Goal: Find specific page/section: Find specific page/section

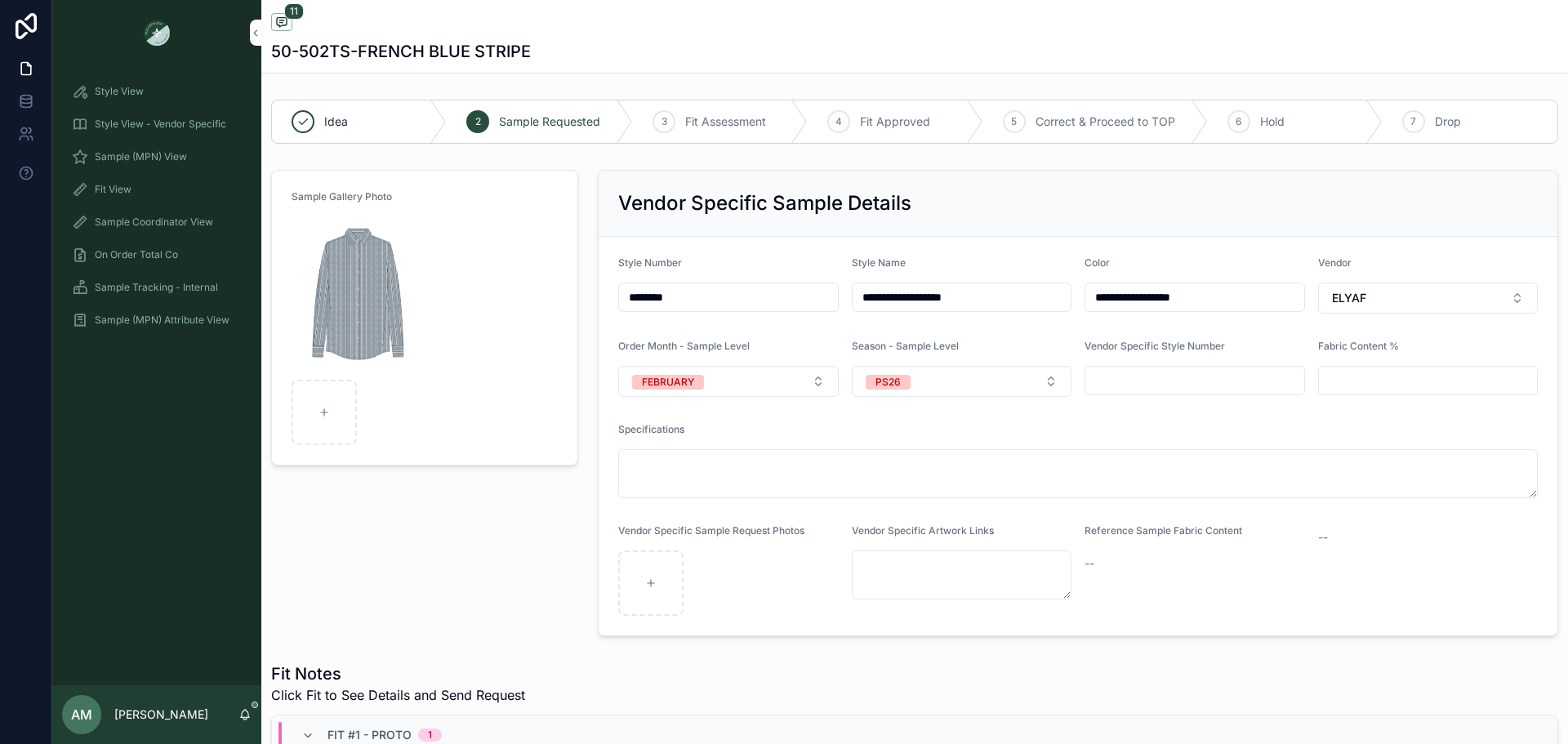
scroll to position [786, 0]
drag, startPoint x: 195, startPoint y: 155, endPoint x: 173, endPoint y: 156, distance: 22.0
click at [195, 155] on div "Sample (MPN) View" at bounding box center [157, 156] width 170 height 26
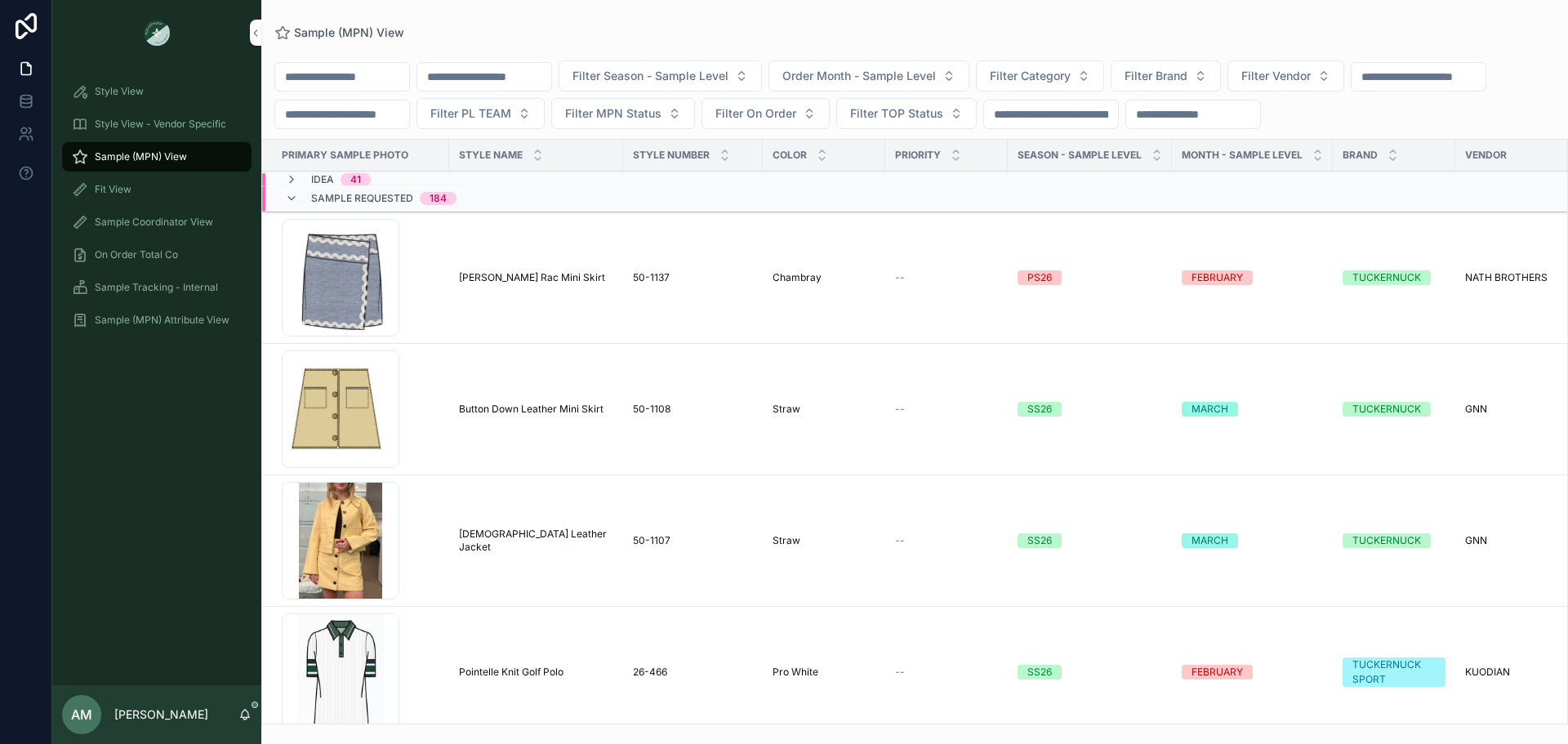
click at [551, 78] on input "scrollable content" at bounding box center [484, 77] width 134 height 23
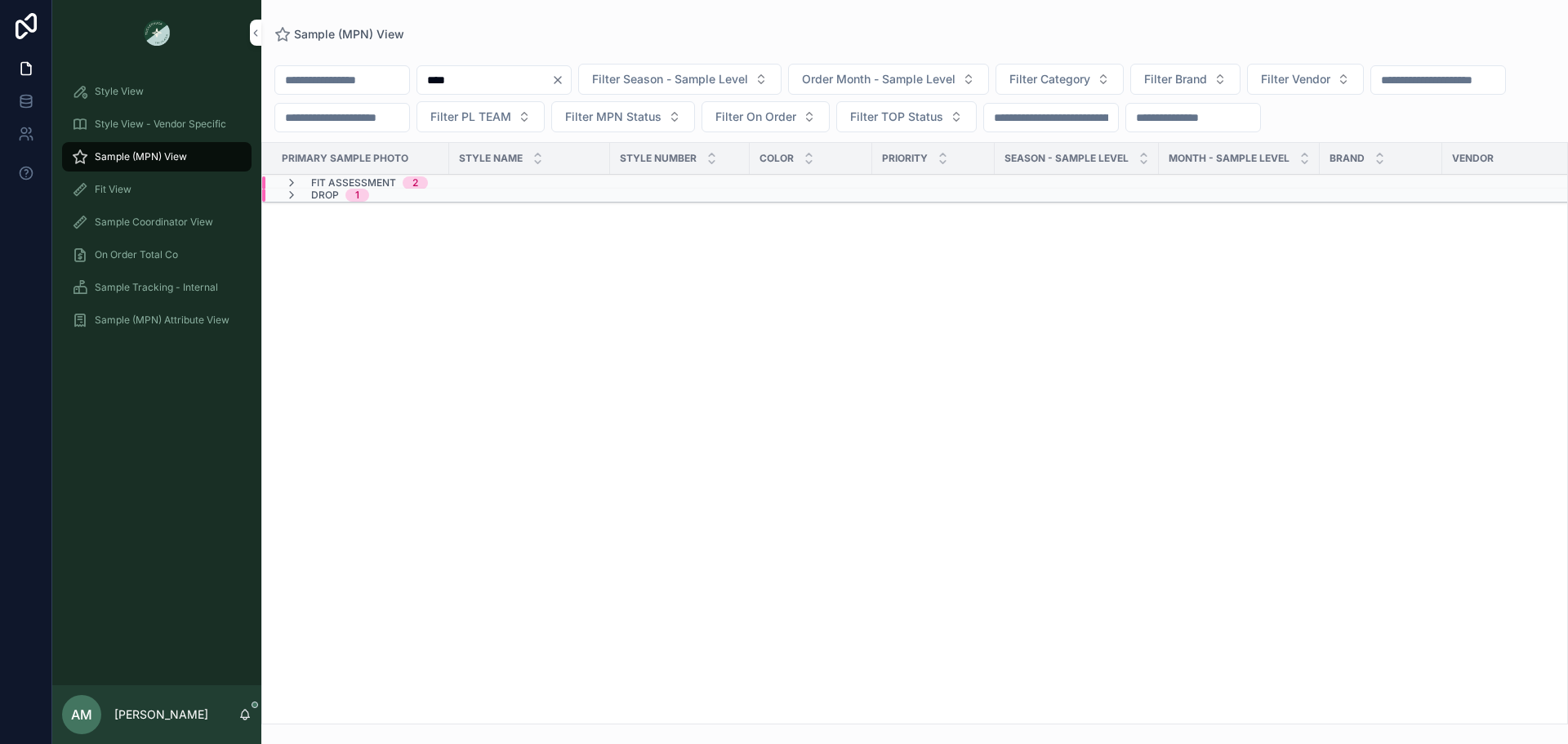
type input "****"
click at [438, 189] on div "Fit Assessment 2" at bounding box center [356, 183] width 182 height 13
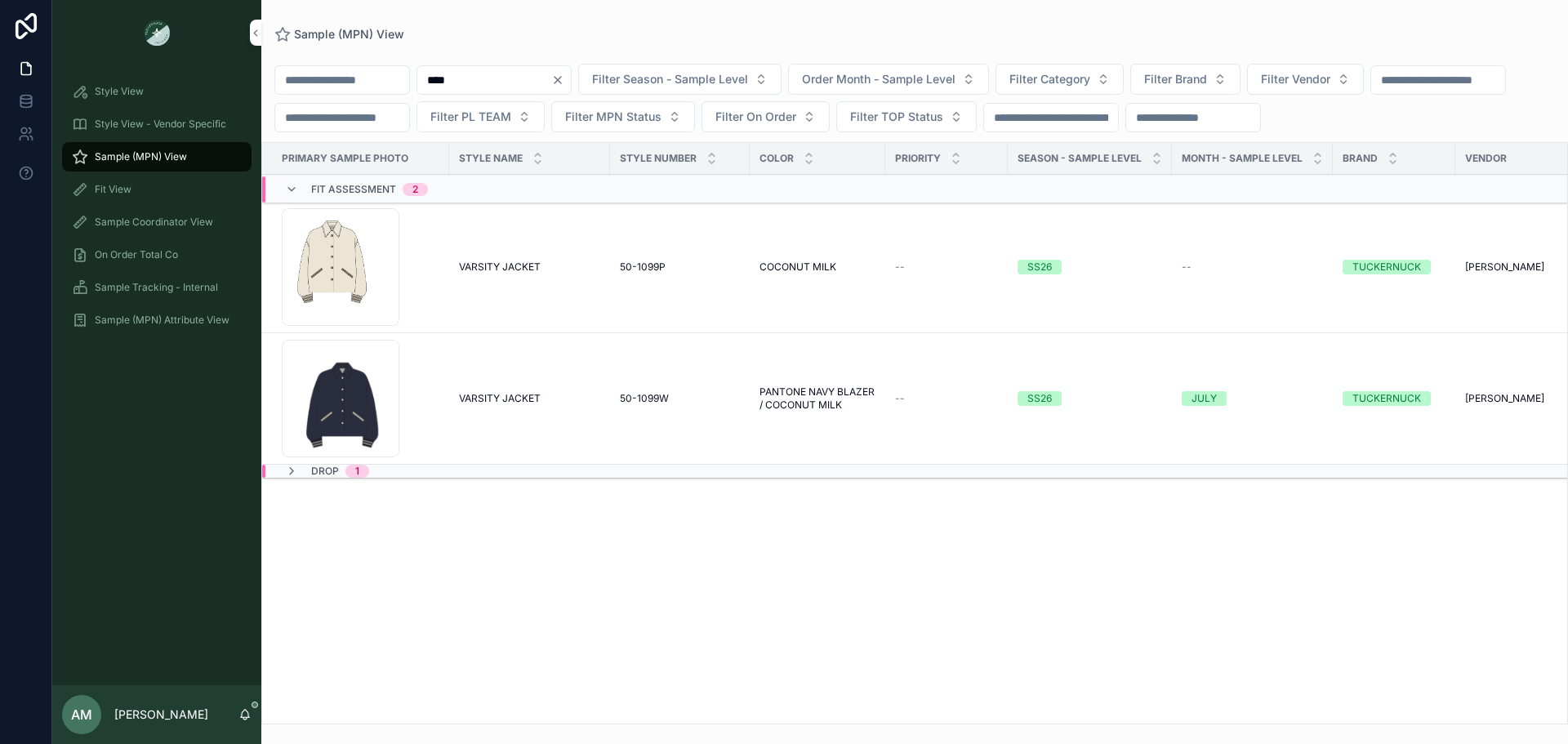
click at [511, 405] on span "VARSITY JACKET" at bounding box center [500, 399] width 81 height 13
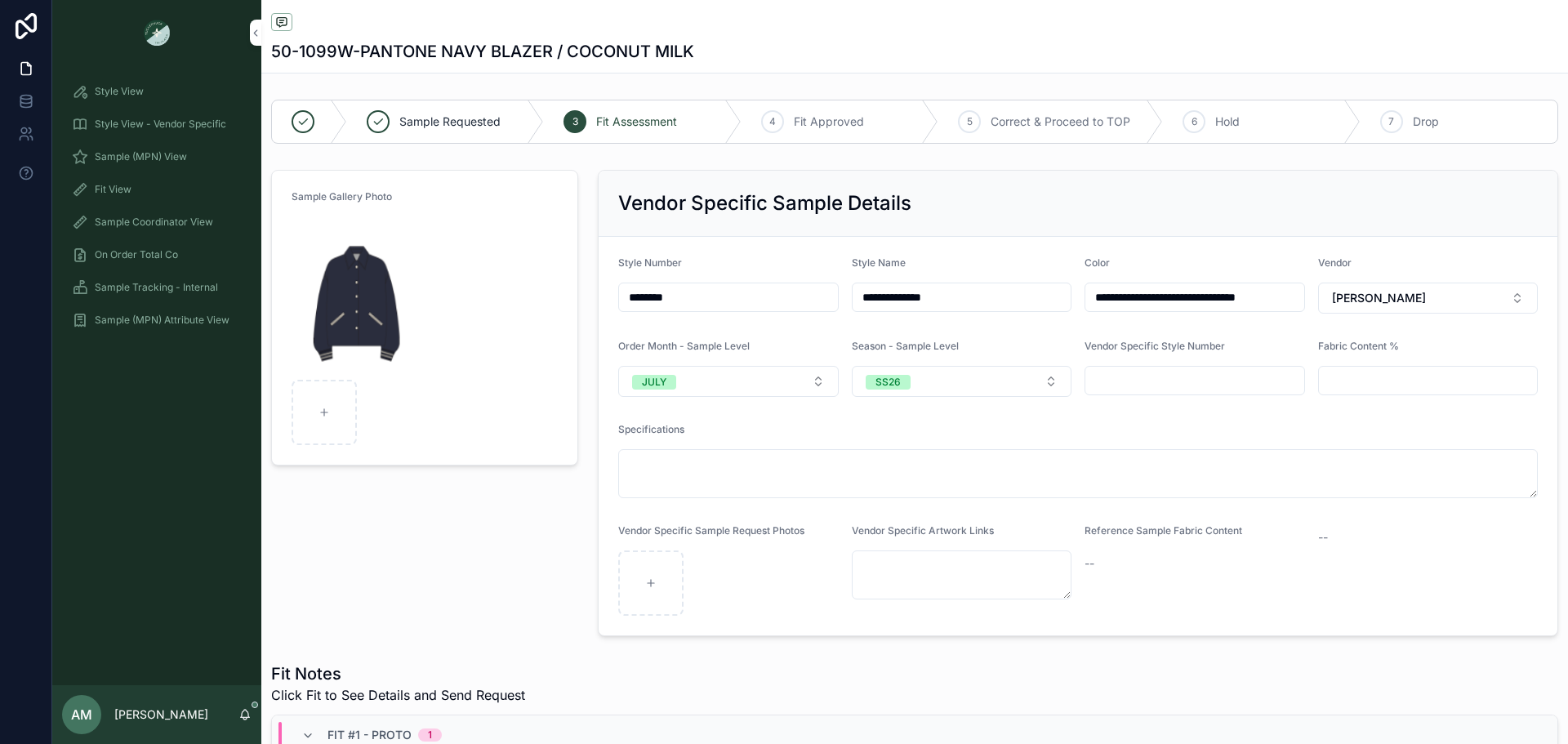
click at [212, 153] on div "Sample (MPN) View" at bounding box center [157, 156] width 170 height 26
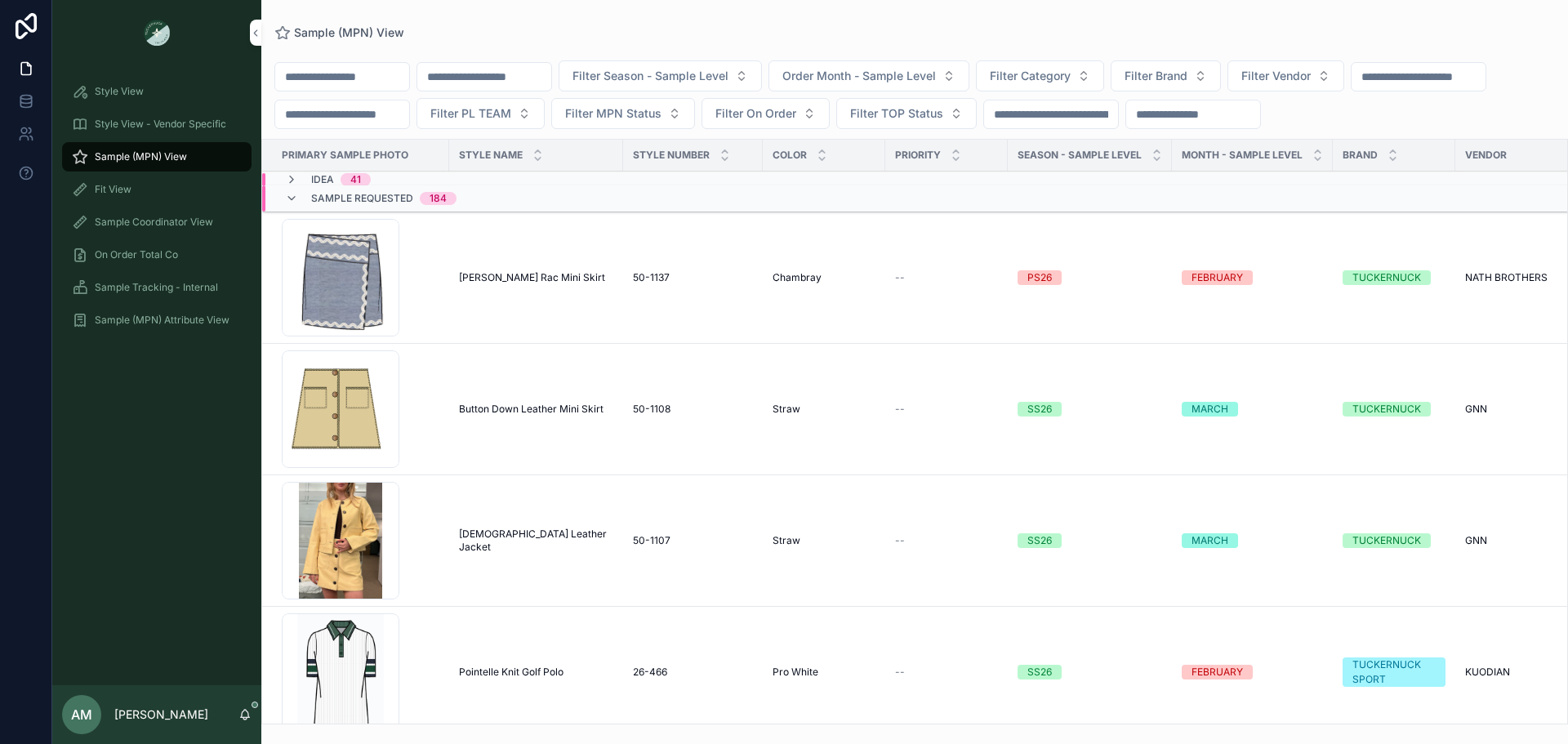
click at [1187, 76] on span "Filter Brand" at bounding box center [1155, 76] width 63 height 17
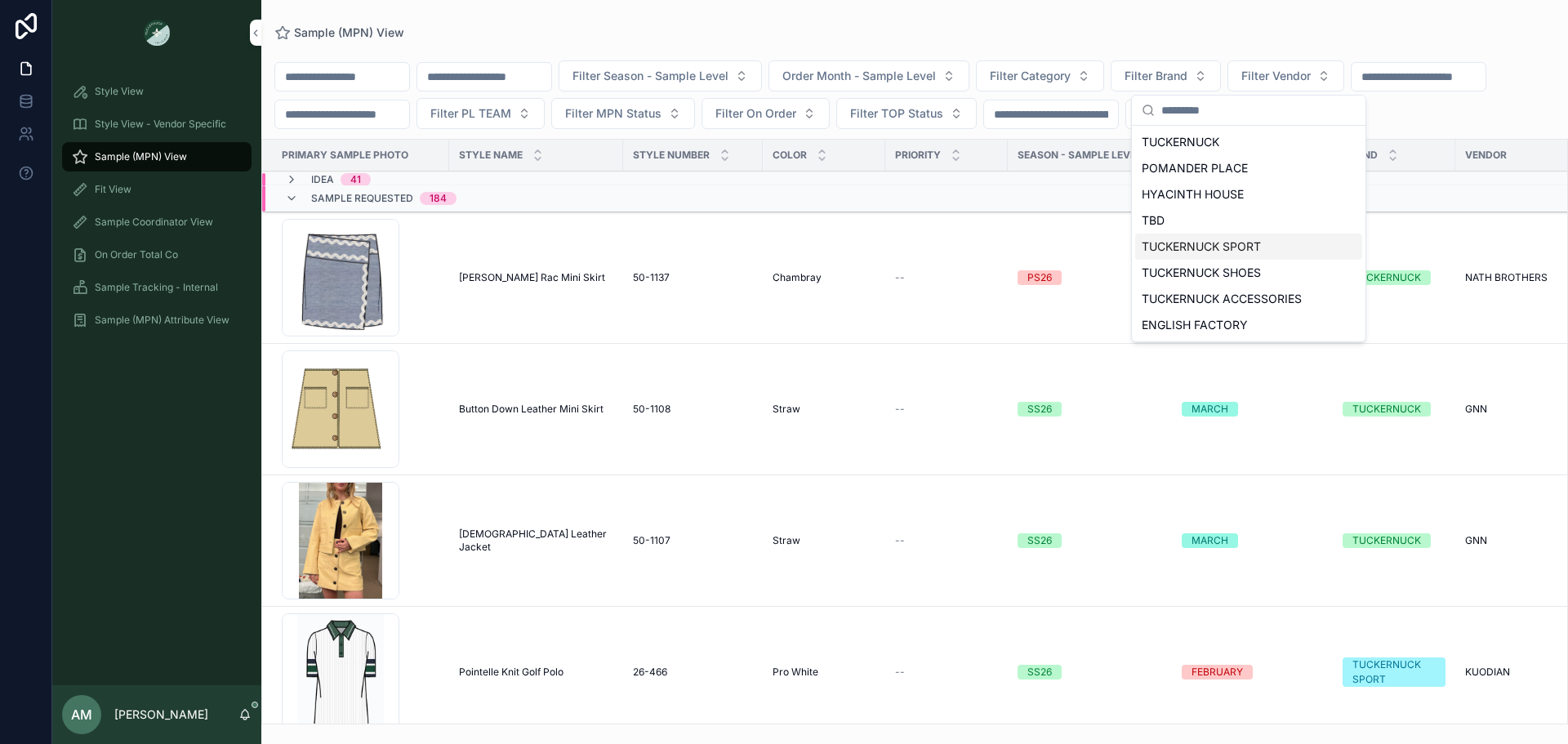
click at [1224, 249] on div "TUCKERNUCK SPORT" at bounding box center [1248, 246] width 227 height 26
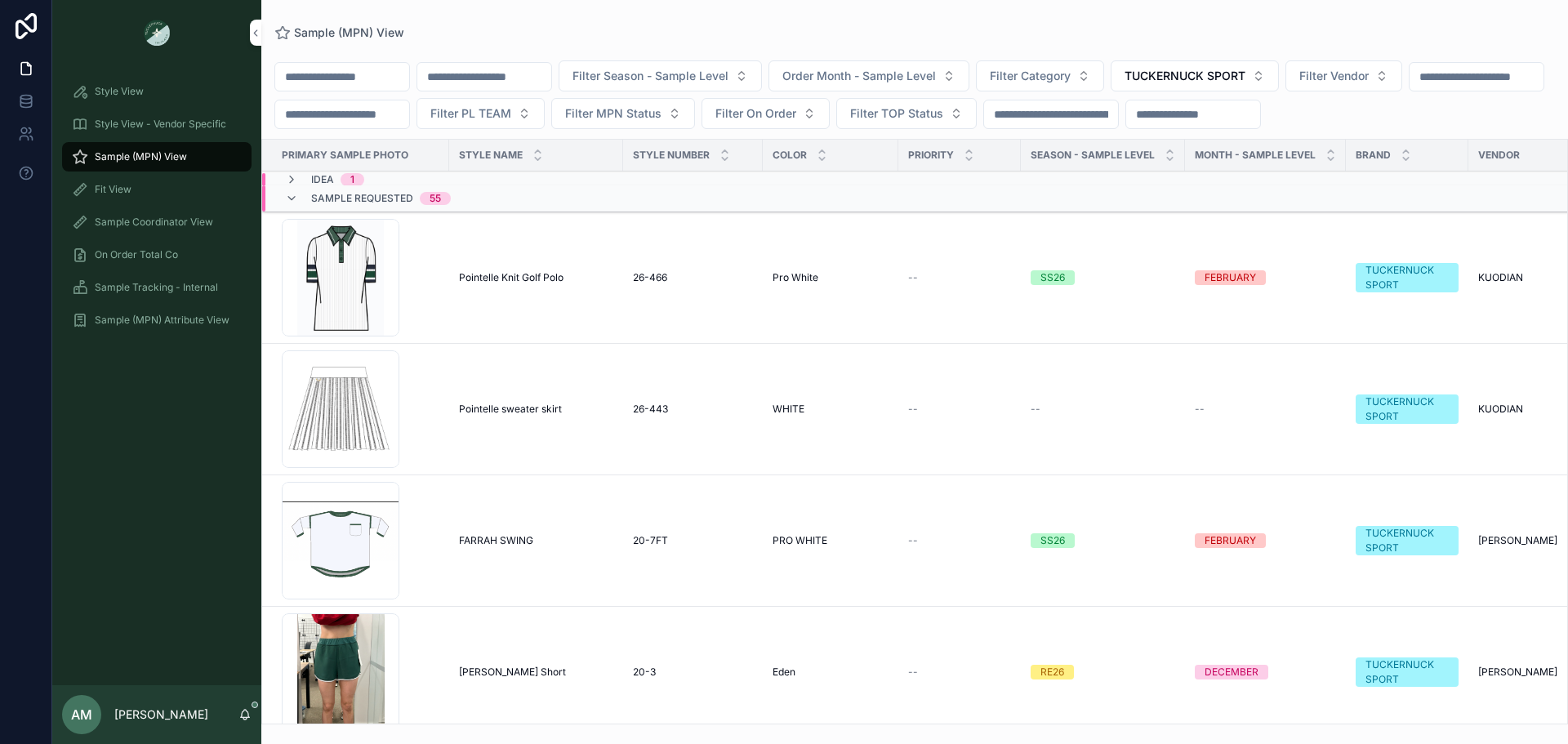
click at [1071, 72] on span "Filter Category" at bounding box center [1029, 76] width 81 height 17
click at [935, 70] on span "Order Month - Sample Level" at bounding box center [858, 76] width 154 height 17
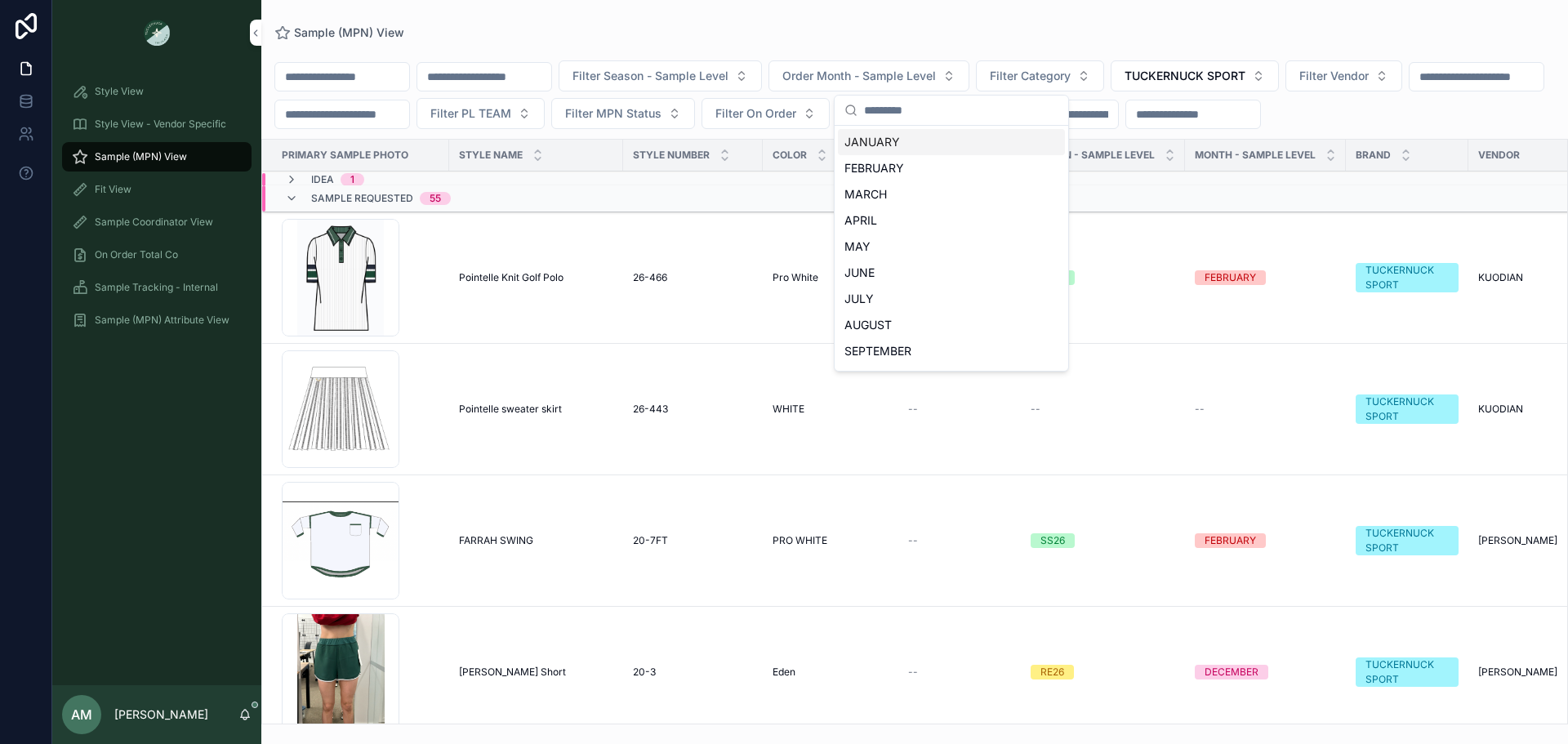
click at [728, 72] on span "Filter Season - Sample Level" at bounding box center [651, 76] width 156 height 17
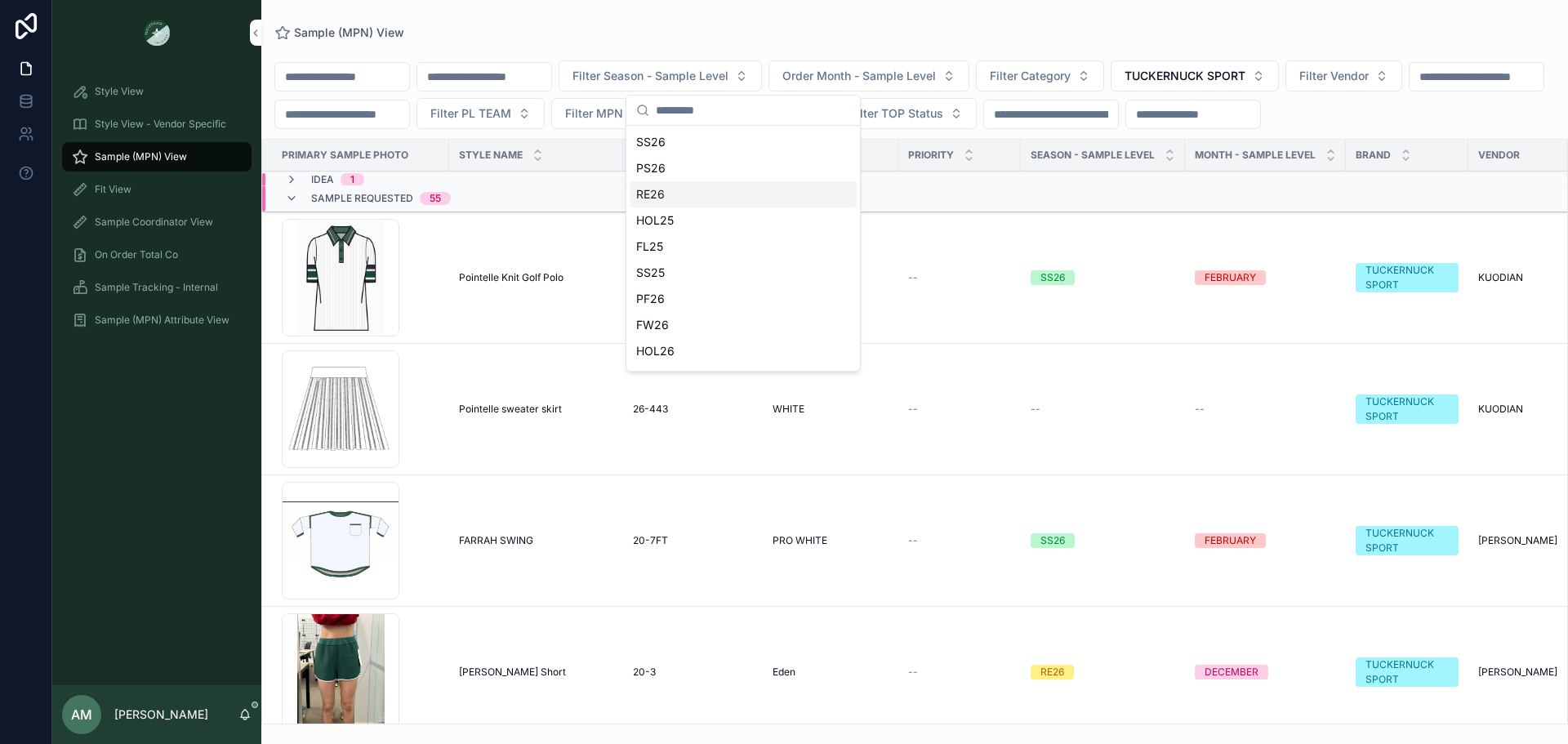
click at [725, 201] on div "RE26" at bounding box center [742, 193] width 227 height 26
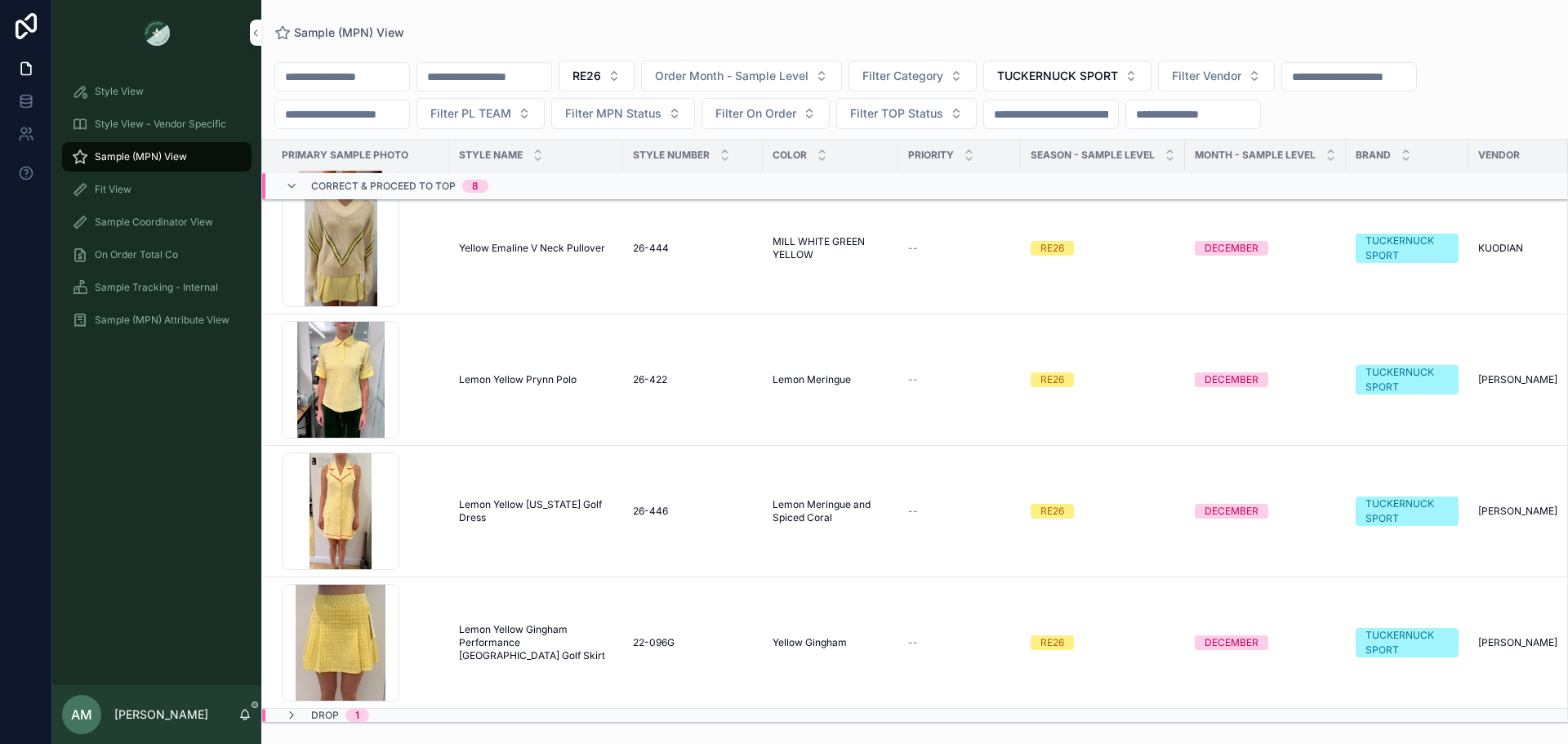
scroll to position [1301, 0]
click at [389, 184] on span "Correct & Proceed to TOP" at bounding box center [383, 186] width 144 height 13
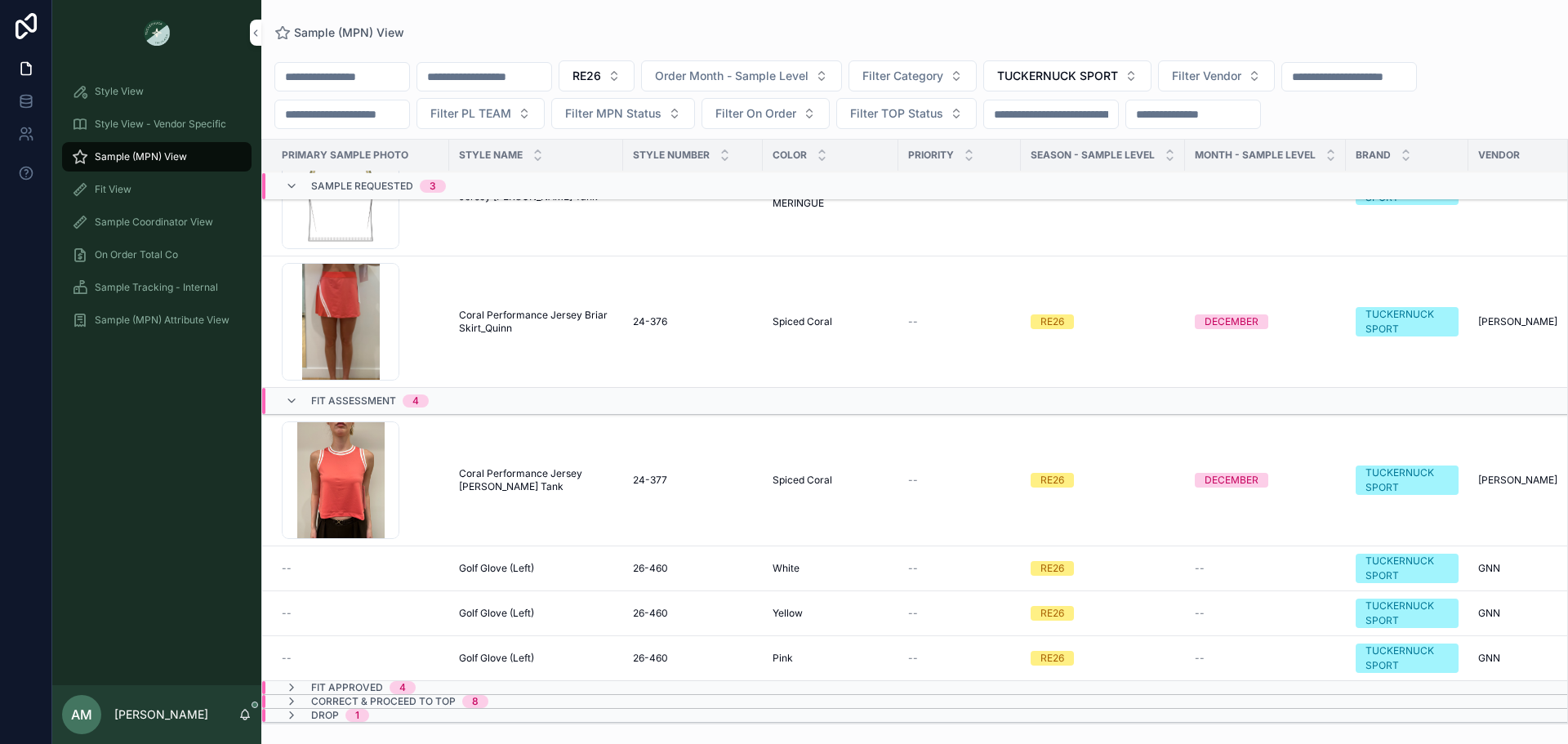
scroll to position [218, 0]
click at [373, 394] on span "Fit Assessment" at bounding box center [354, 401] width 85 height 13
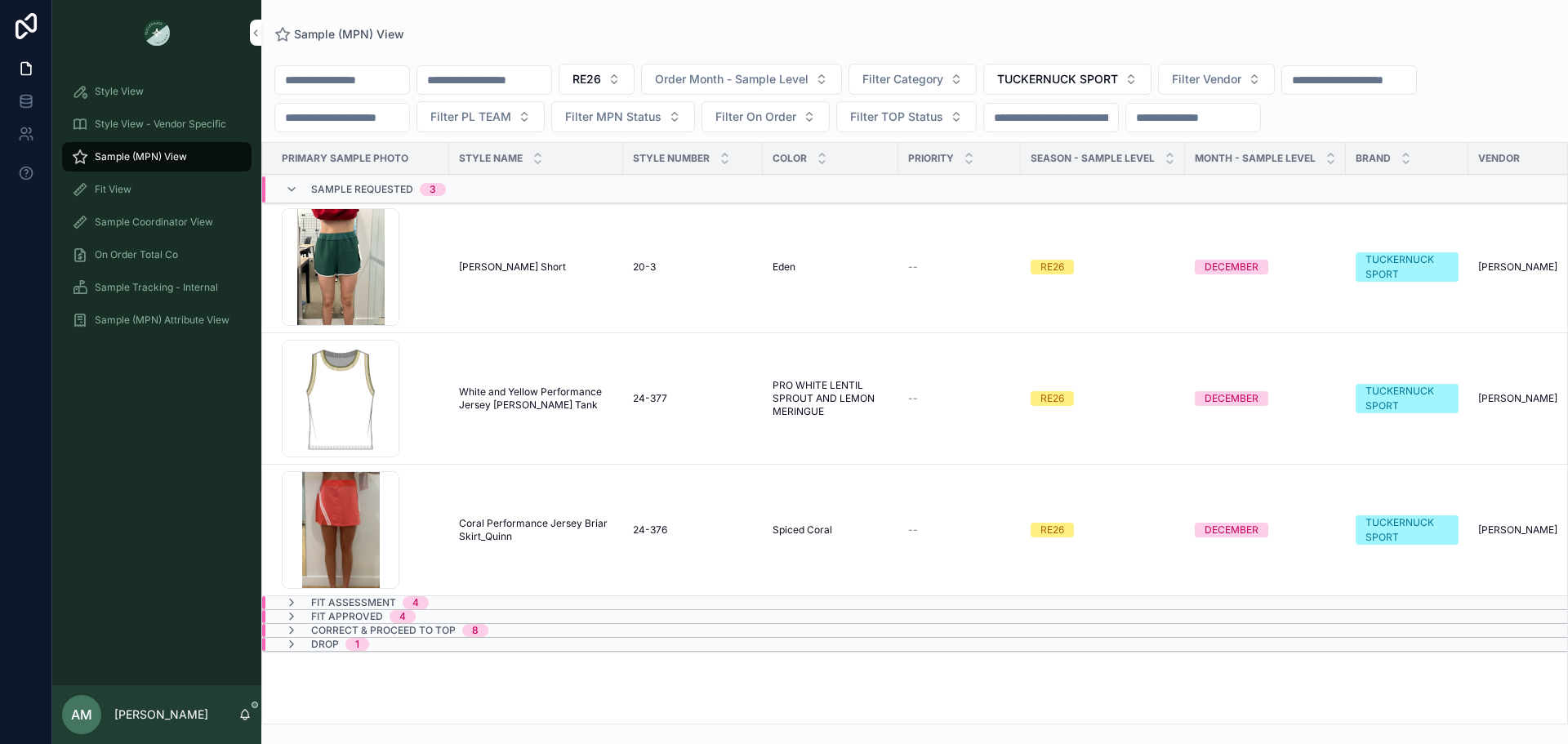
scroll to position [0, 0]
click at [531, 630] on div "Correct & Proceed to TOP 8" at bounding box center [512, 631] width 501 height 13
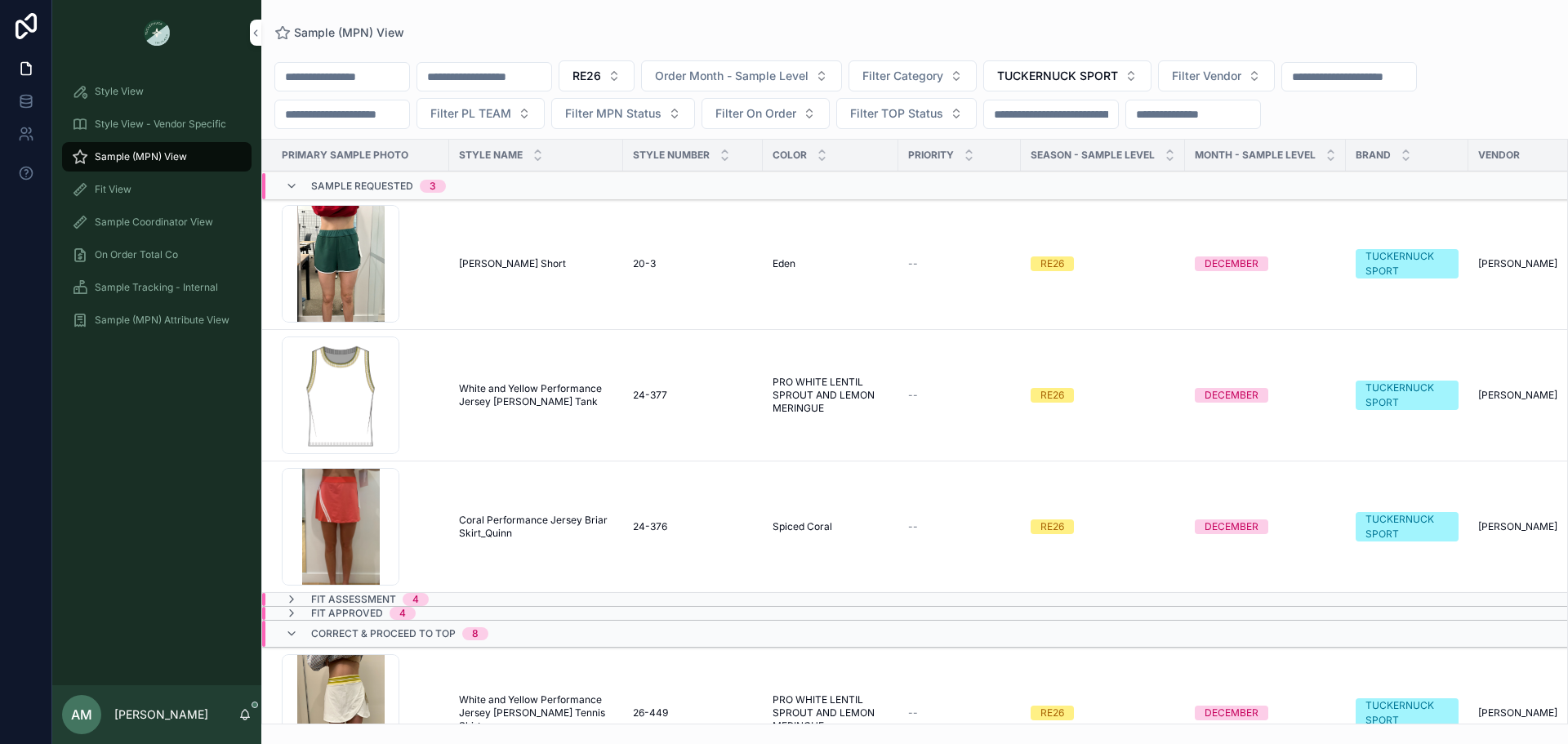
click at [531, 630] on div "Correct & Proceed to TOP 8" at bounding box center [512, 634] width 501 height 26
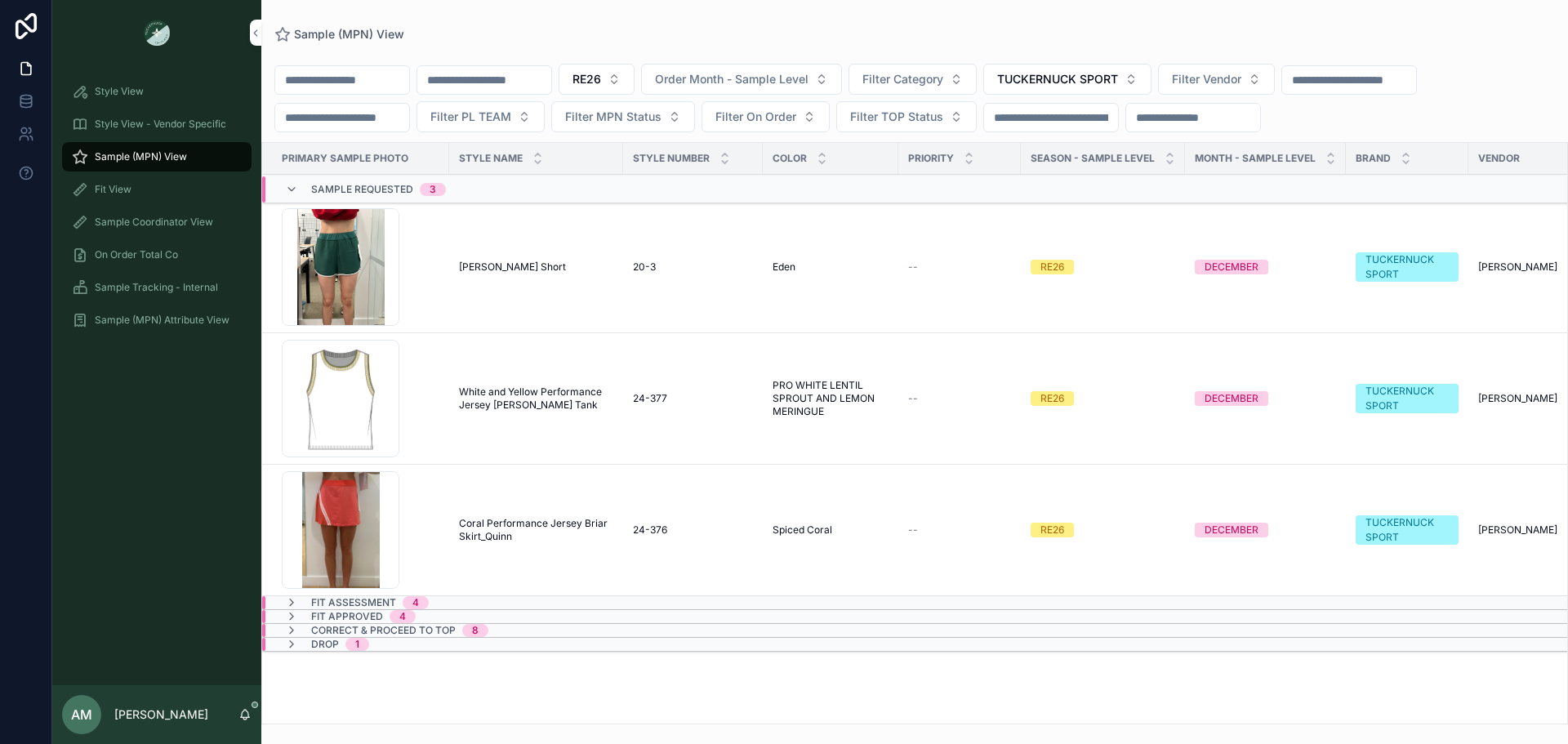
click at [329, 188] on span "Sample Requested" at bounding box center [362, 189] width 102 height 13
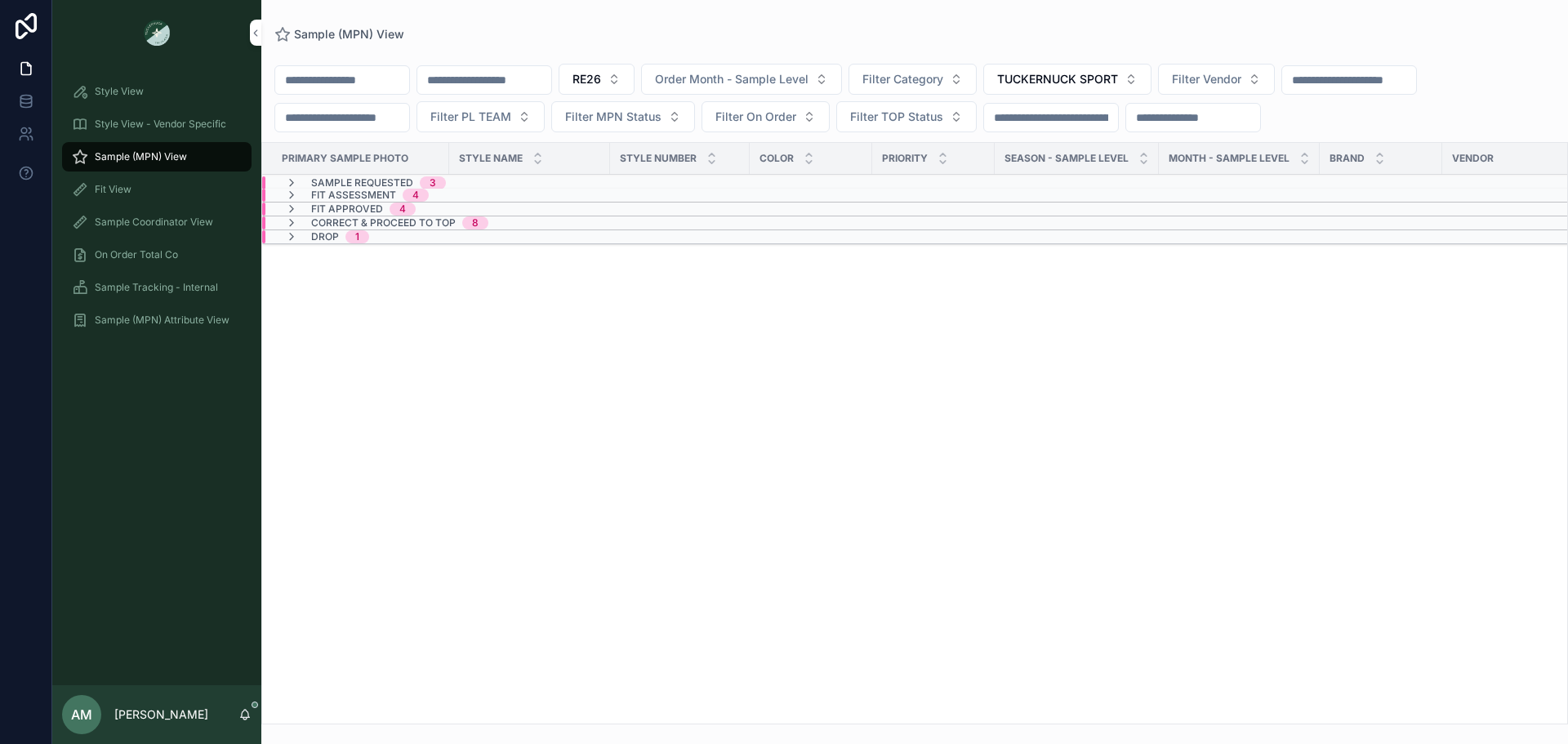
click at [432, 205] on div "Fit Approved 4" at bounding box center [350, 209] width 170 height 13
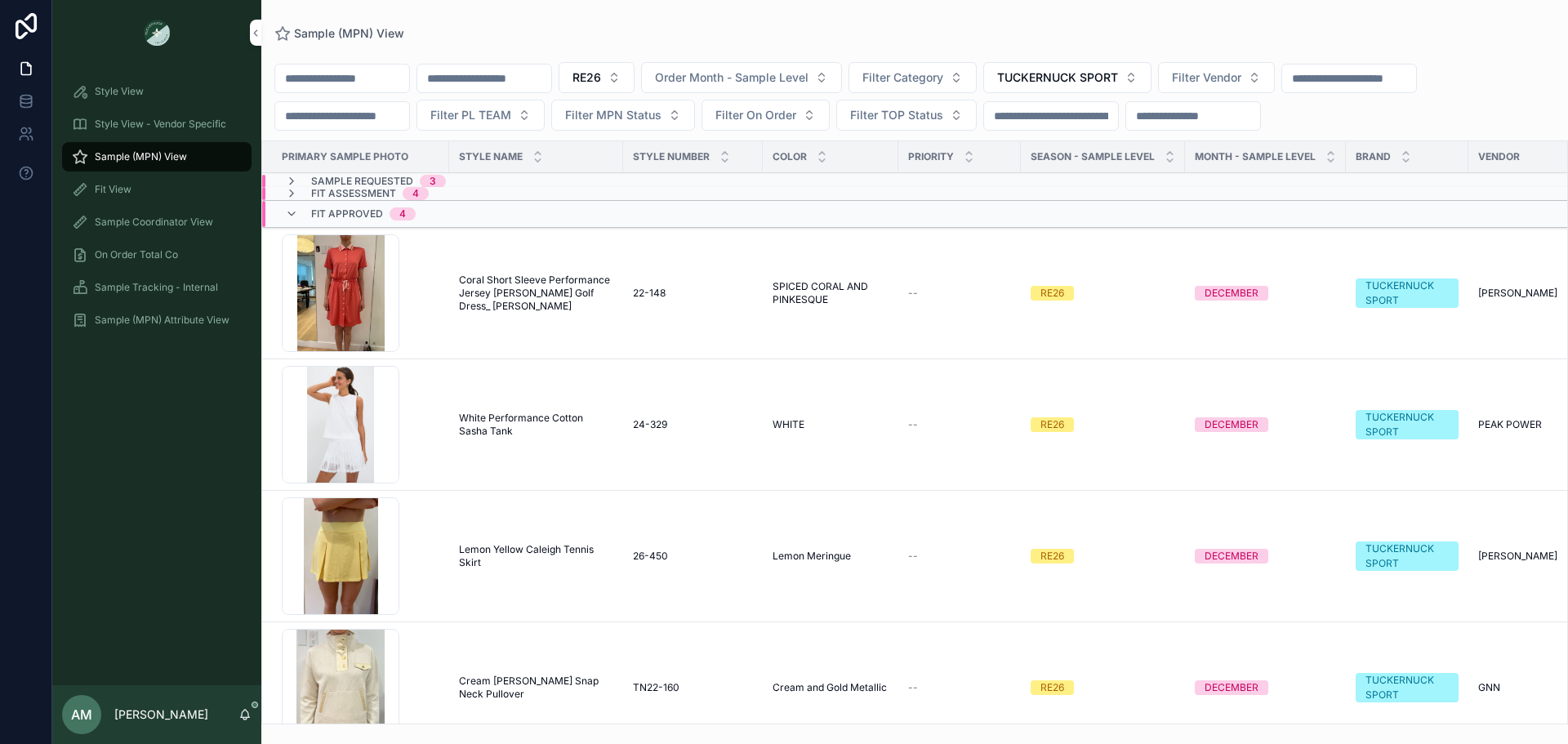
scroll to position [71, 0]
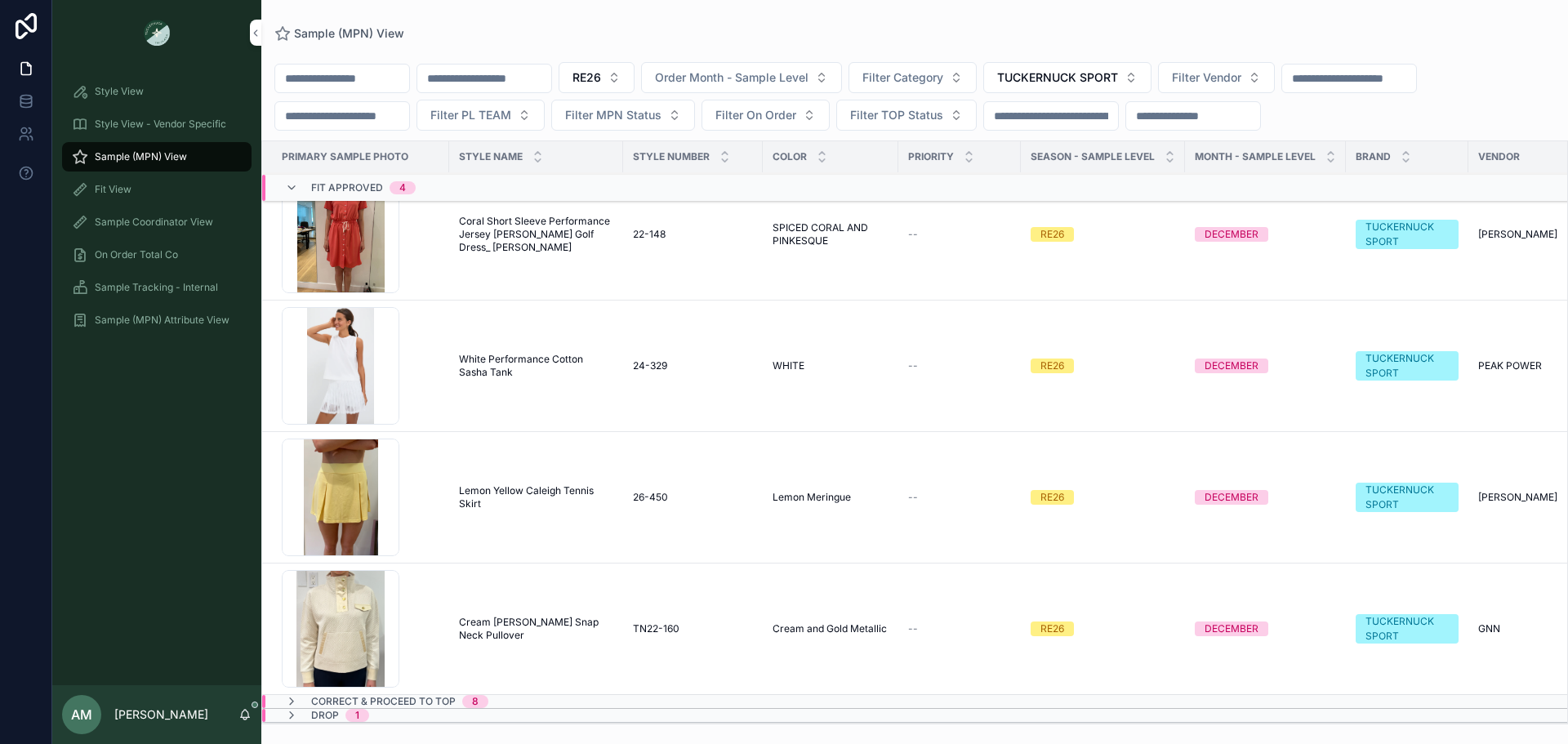
click at [365, 190] on span "Fit Approved" at bounding box center [347, 188] width 72 height 13
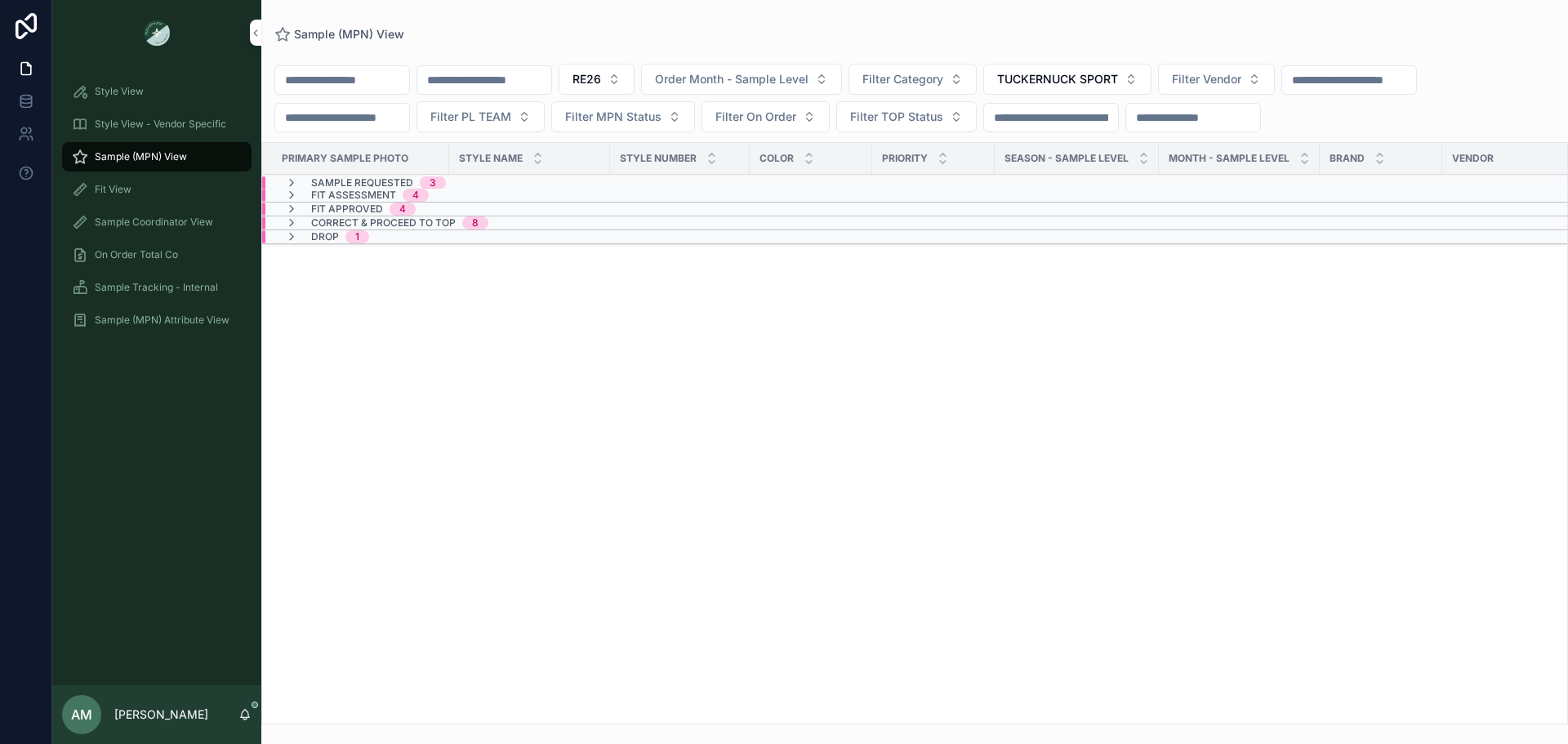
click at [462, 180] on div "Sample Requested 3" at bounding box center [365, 183] width 200 height 13
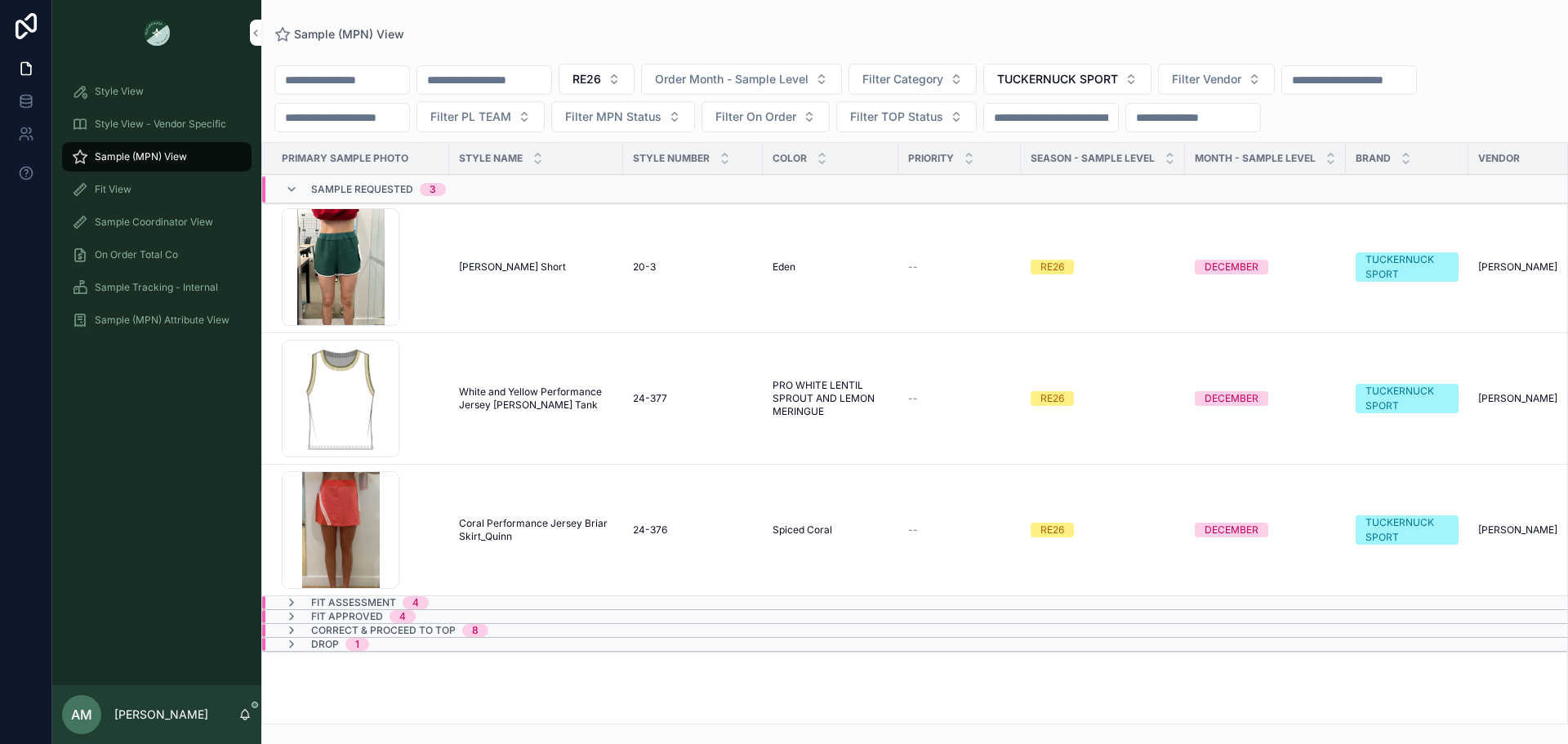
click at [462, 180] on div "Sample Requested 3" at bounding box center [365, 188] width 200 height 26
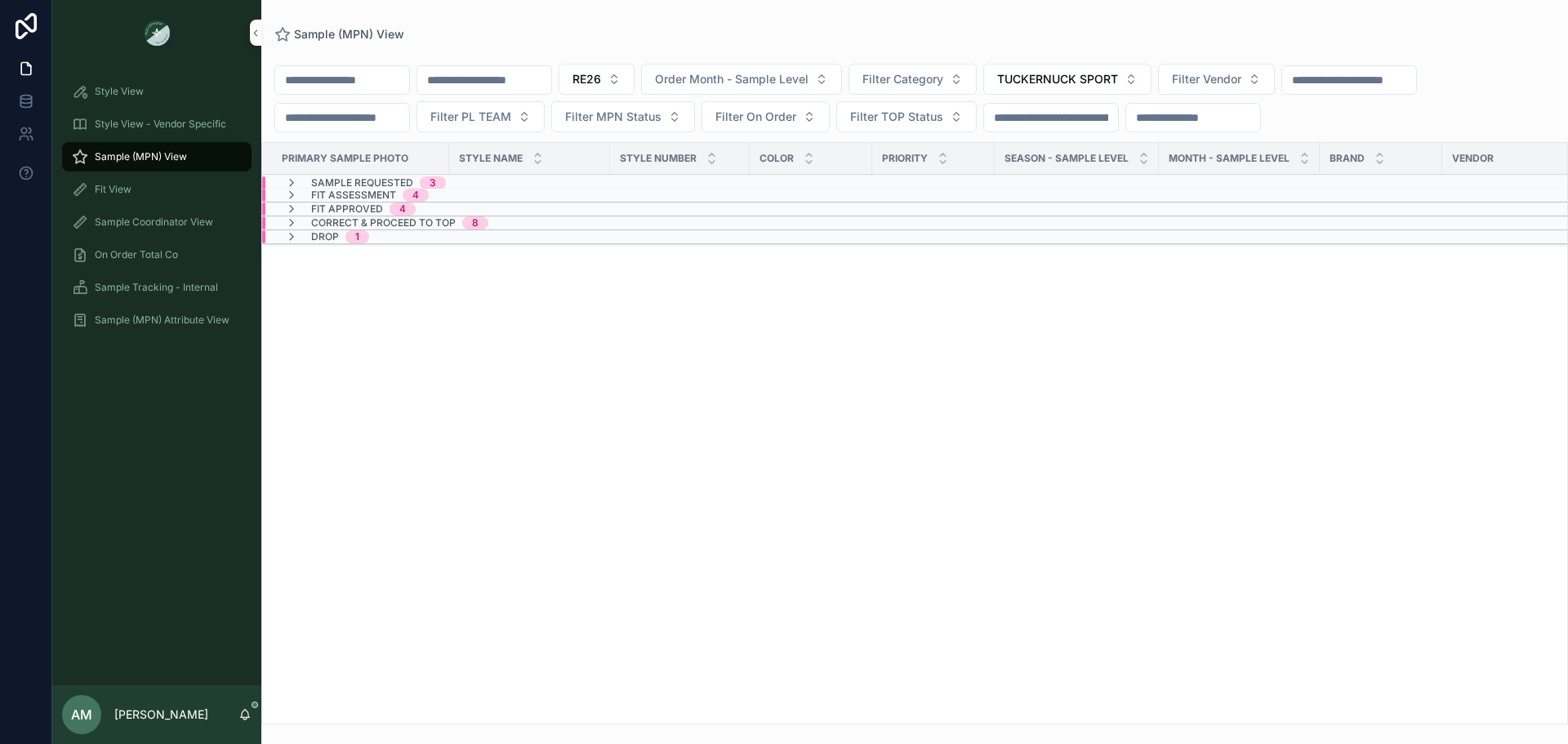
click at [452, 198] on div "Fit Assessment 4" at bounding box center [506, 195] width 487 height 13
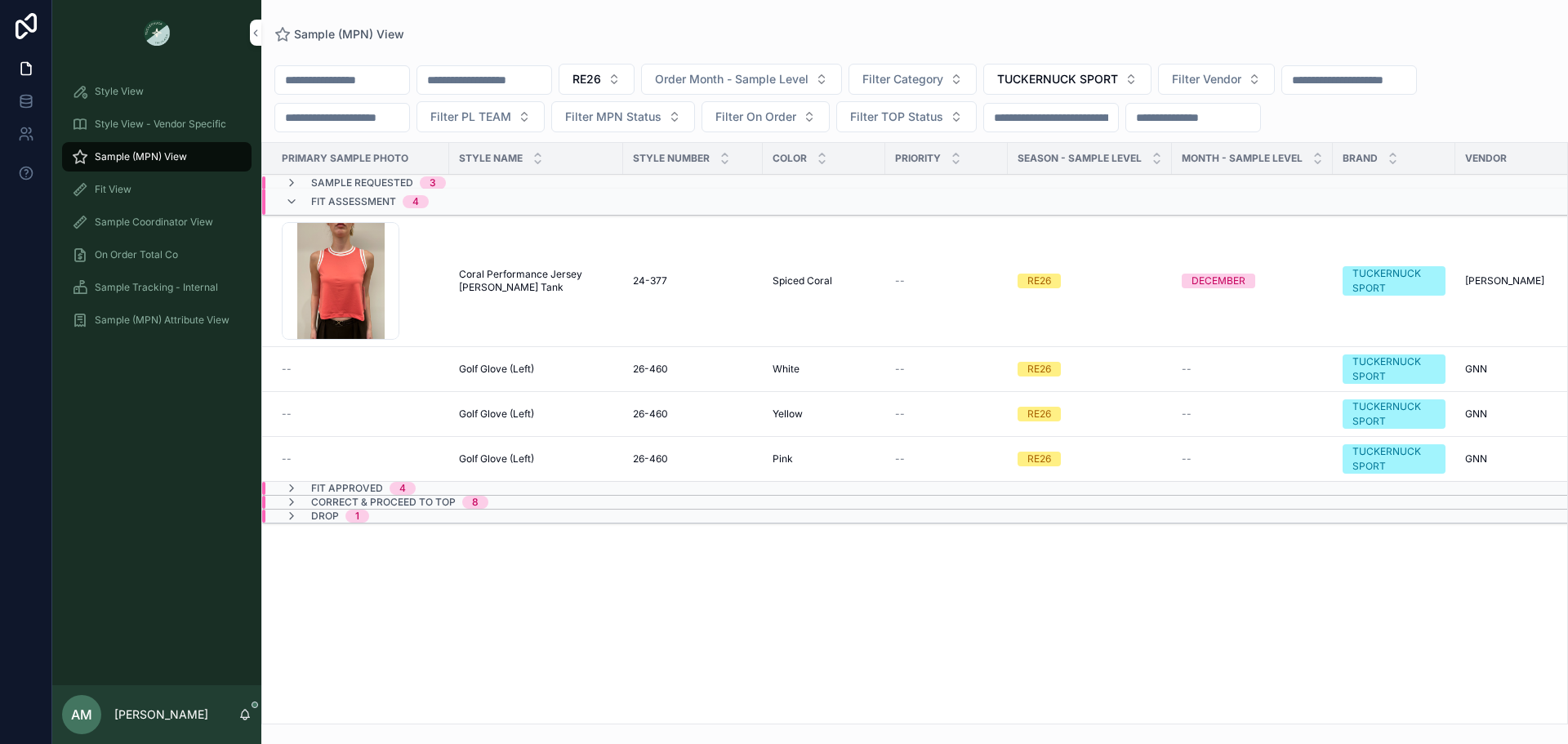
click at [452, 198] on div "Fit Assessment 4" at bounding box center [512, 201] width 501 height 26
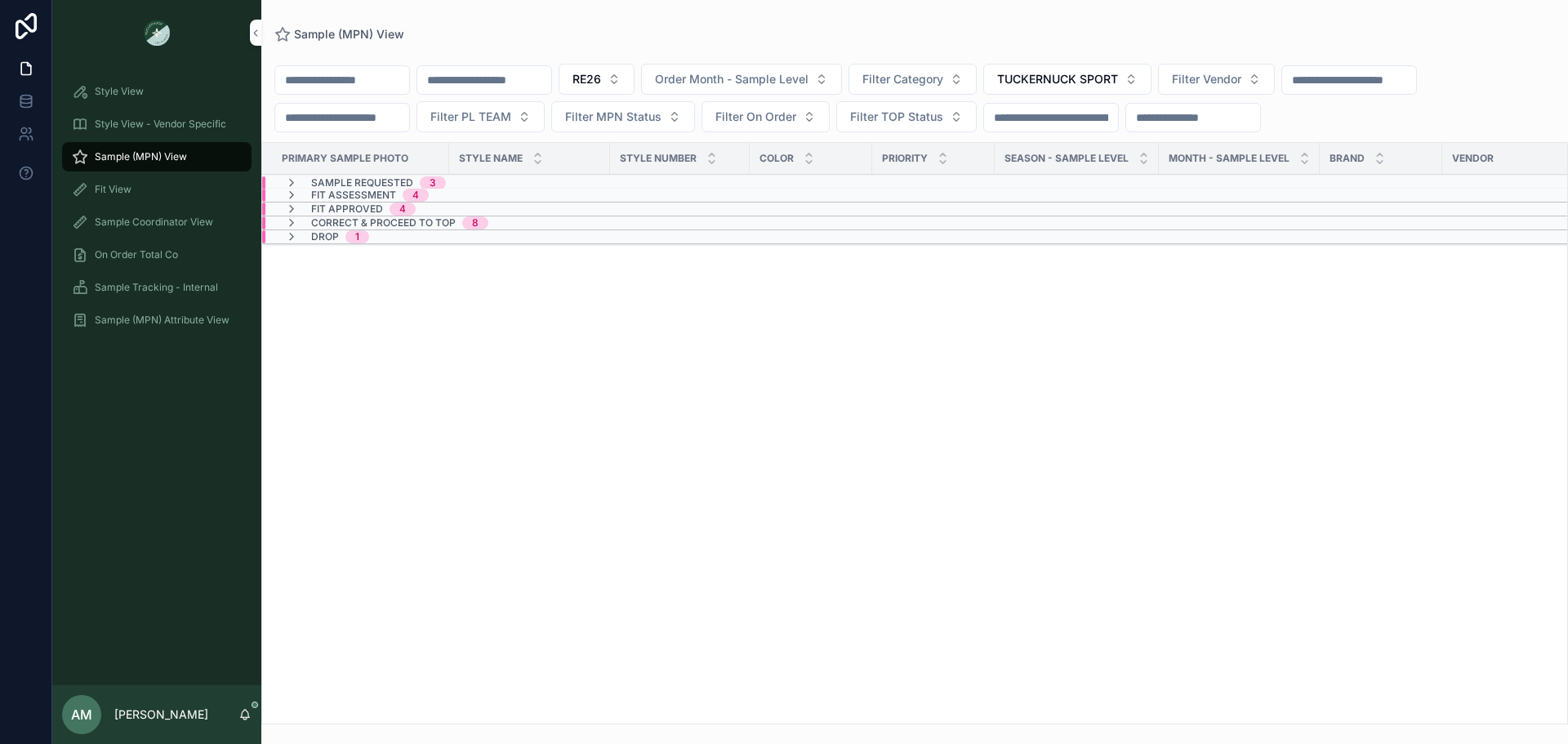
click at [439, 212] on div "Fit Approved 4" at bounding box center [506, 209] width 487 height 13
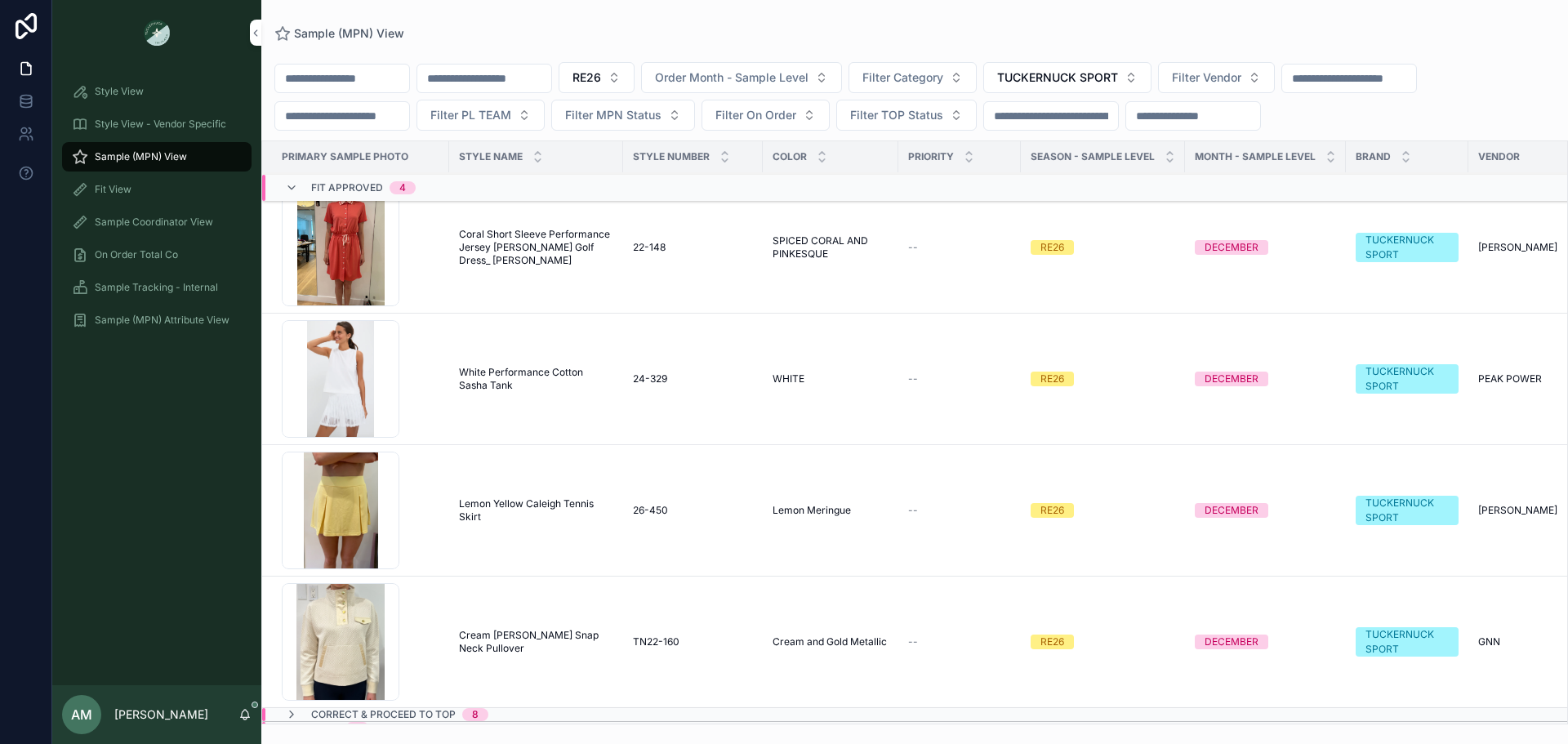
scroll to position [71, 0]
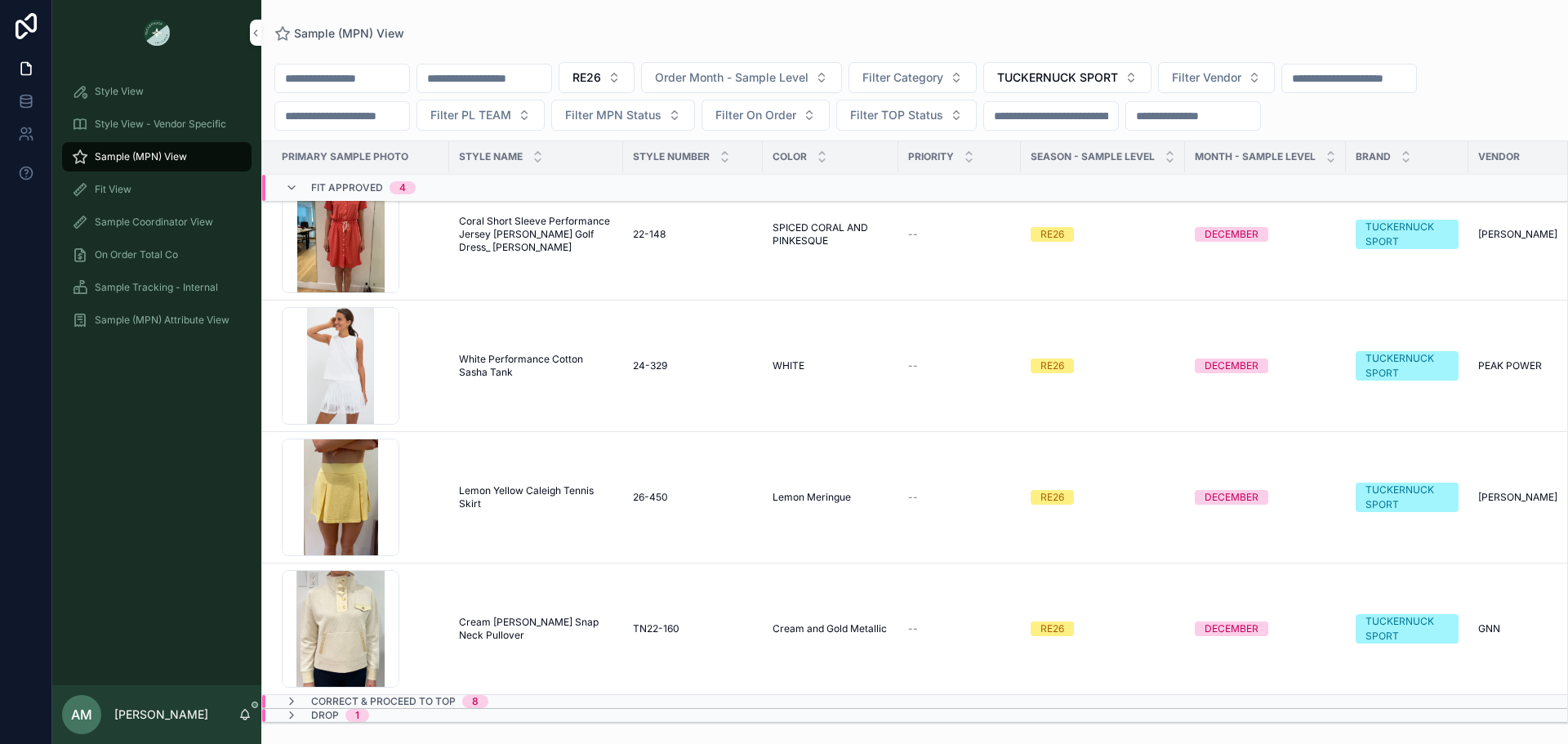
click at [431, 182] on div "Fit Approved 4" at bounding box center [350, 187] width 170 height 26
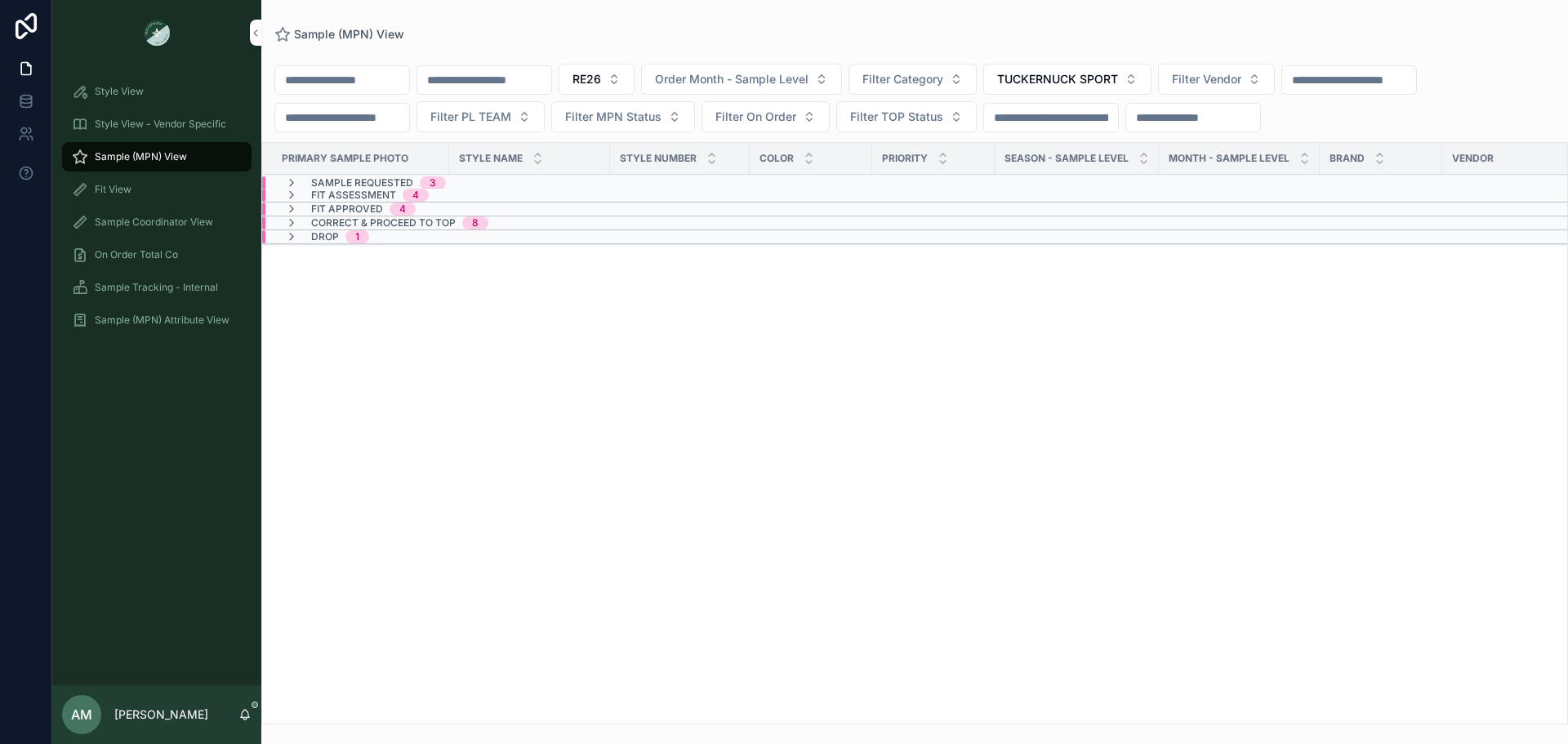
click at [418, 222] on span "Correct & Proceed to TOP" at bounding box center [383, 223] width 144 height 13
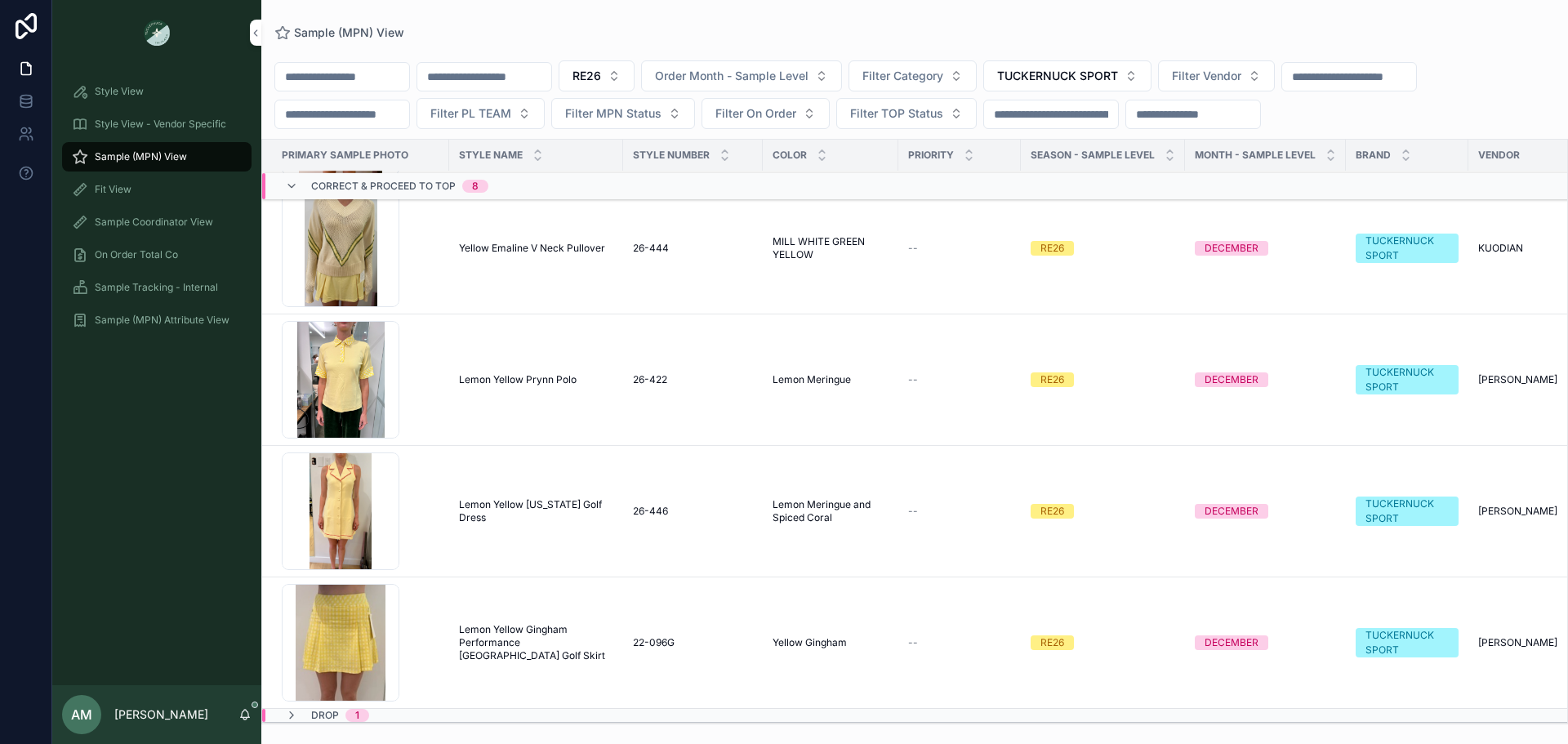
scroll to position [595, 0]
click at [491, 242] on span "Yellow Emaline V Neck Pullover" at bounding box center [532, 248] width 146 height 13
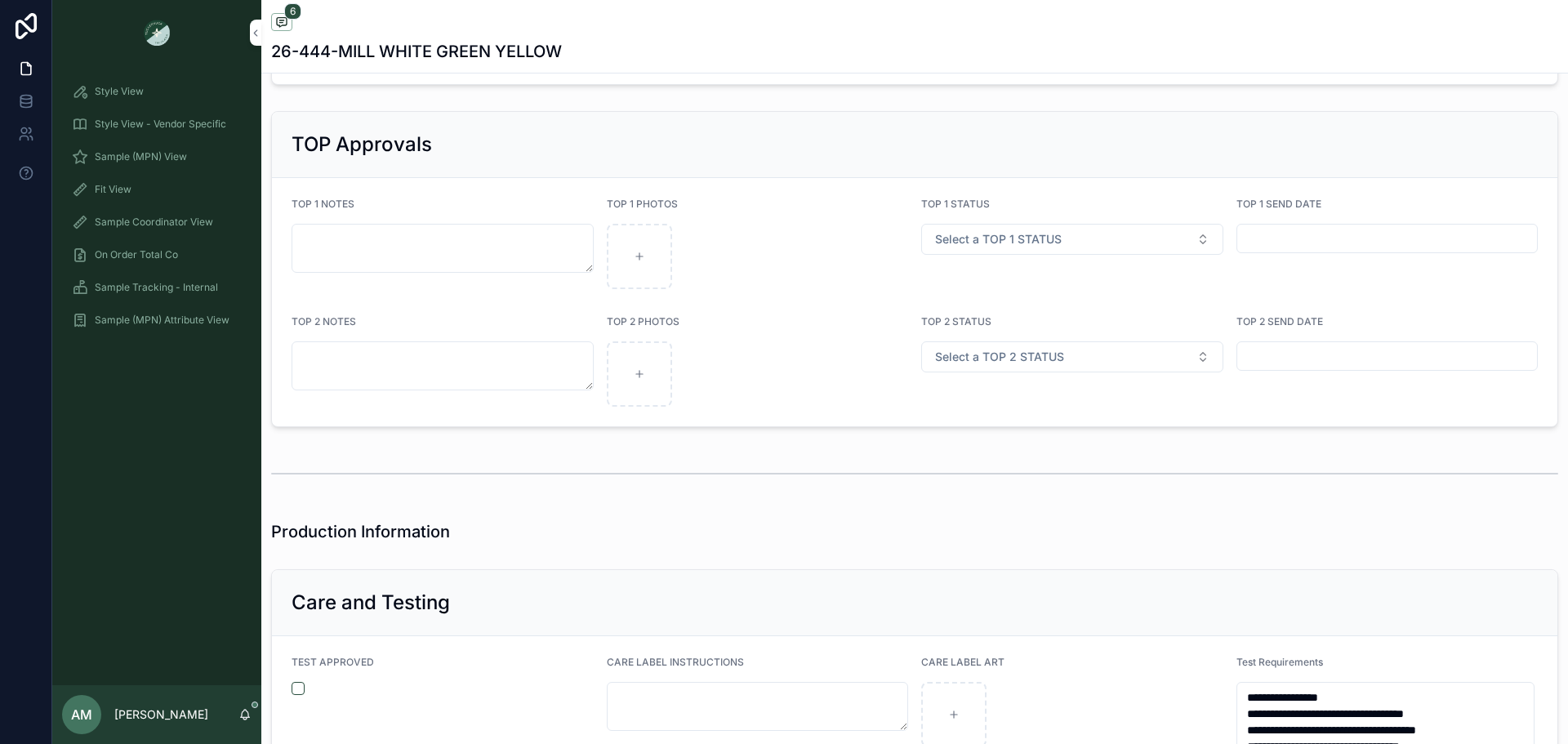
scroll to position [3104, 0]
